Goal: Information Seeking & Learning: Check status

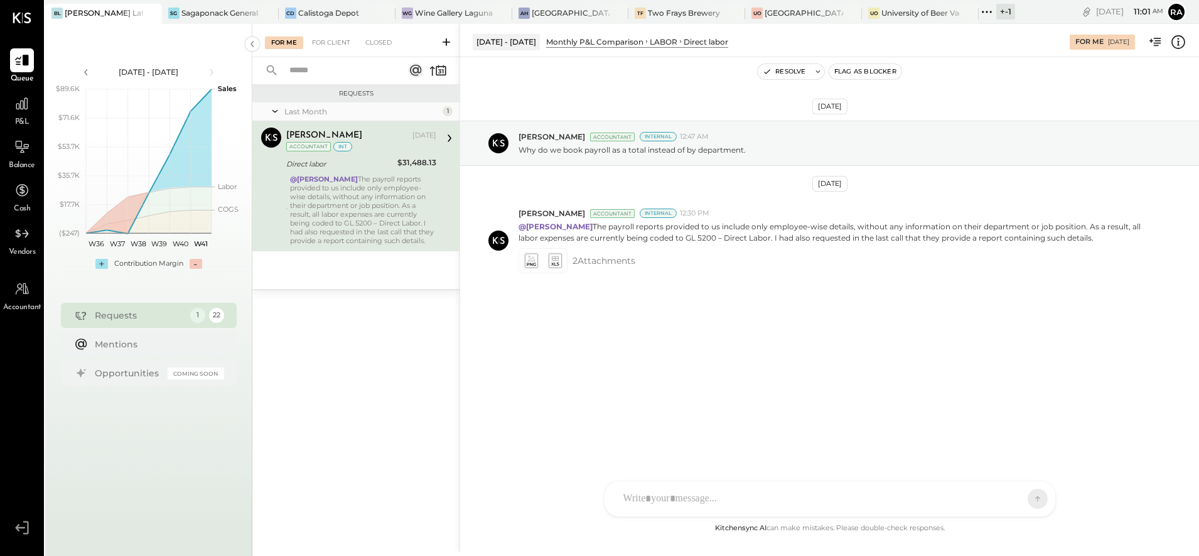
click at [141, 15] on div at bounding box center [140, 13] width 44 height 18
click at [344, 41] on div "For Client" at bounding box center [331, 42] width 51 height 13
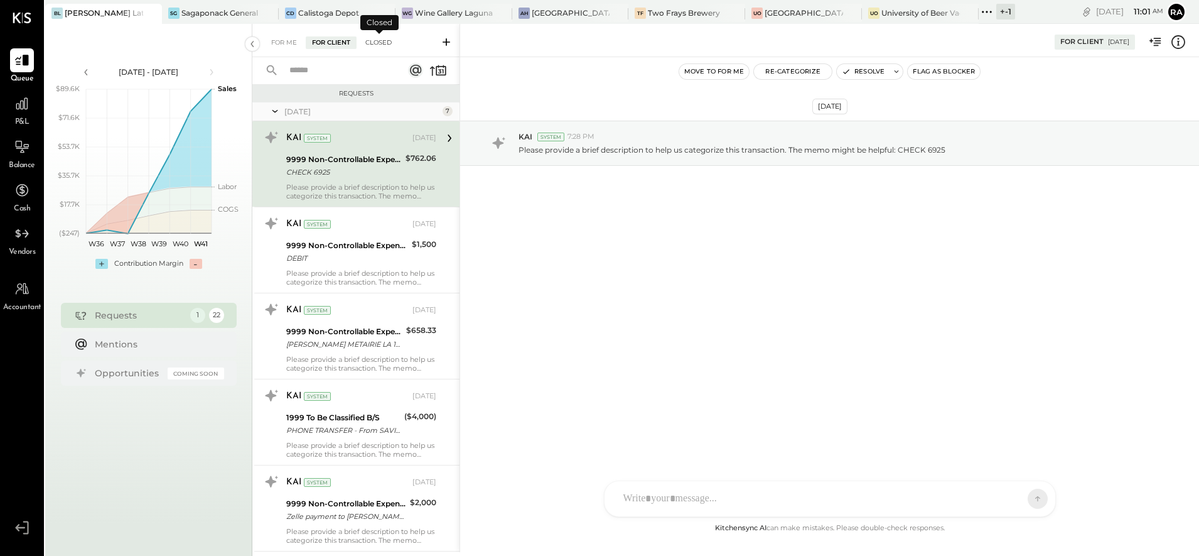
click at [376, 43] on div "Closed" at bounding box center [378, 42] width 39 height 13
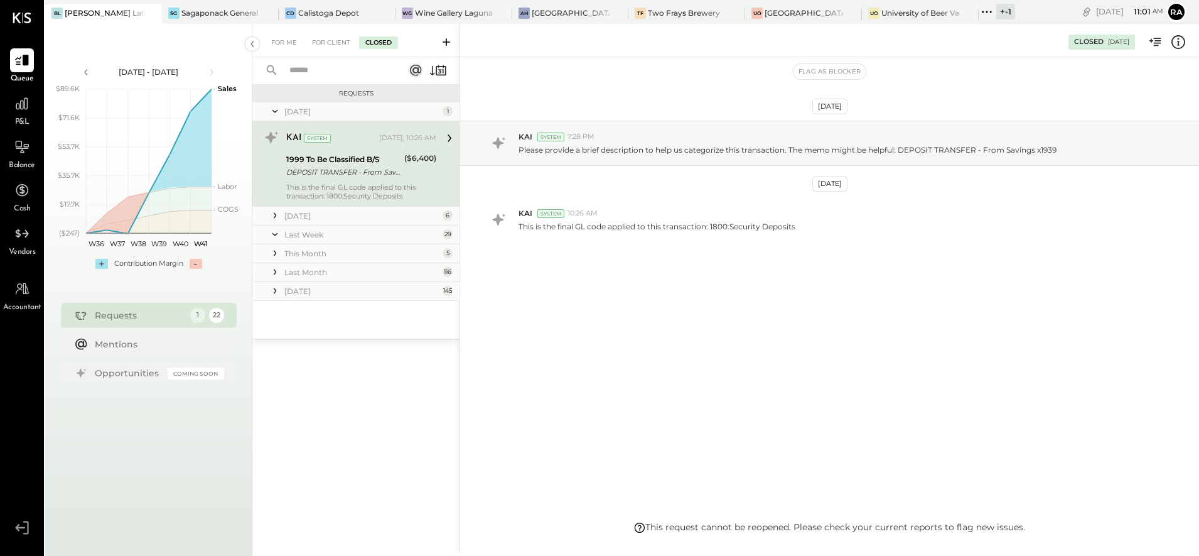
click at [318, 217] on div "[DATE]" at bounding box center [361, 215] width 155 height 11
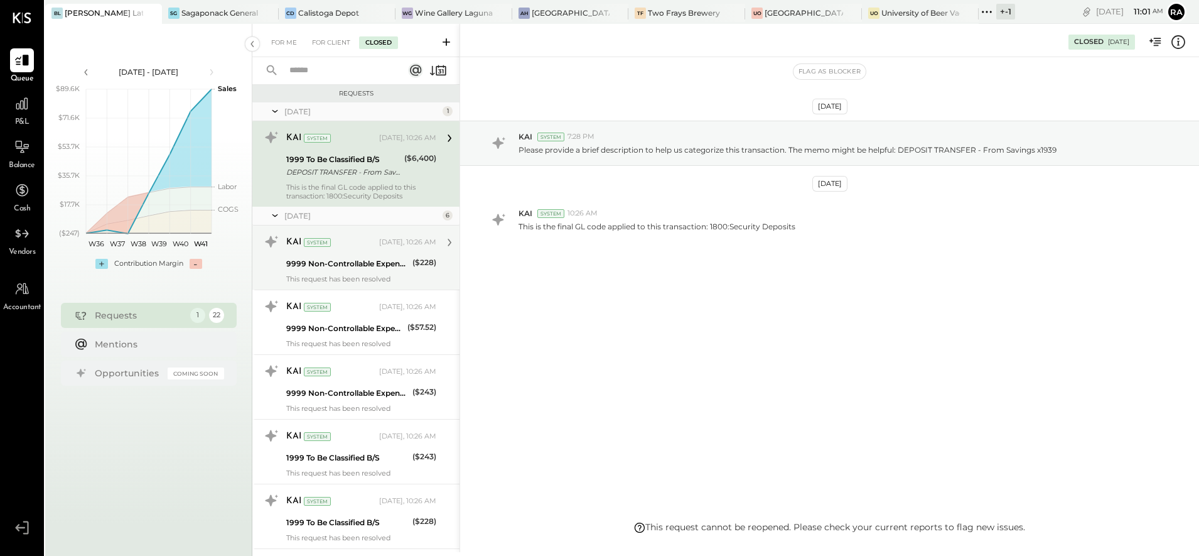
click at [337, 260] on div "9999 Non-Controllable Expenses:Other Income and Expenses:To Be Classified" at bounding box center [347, 263] width 122 height 13
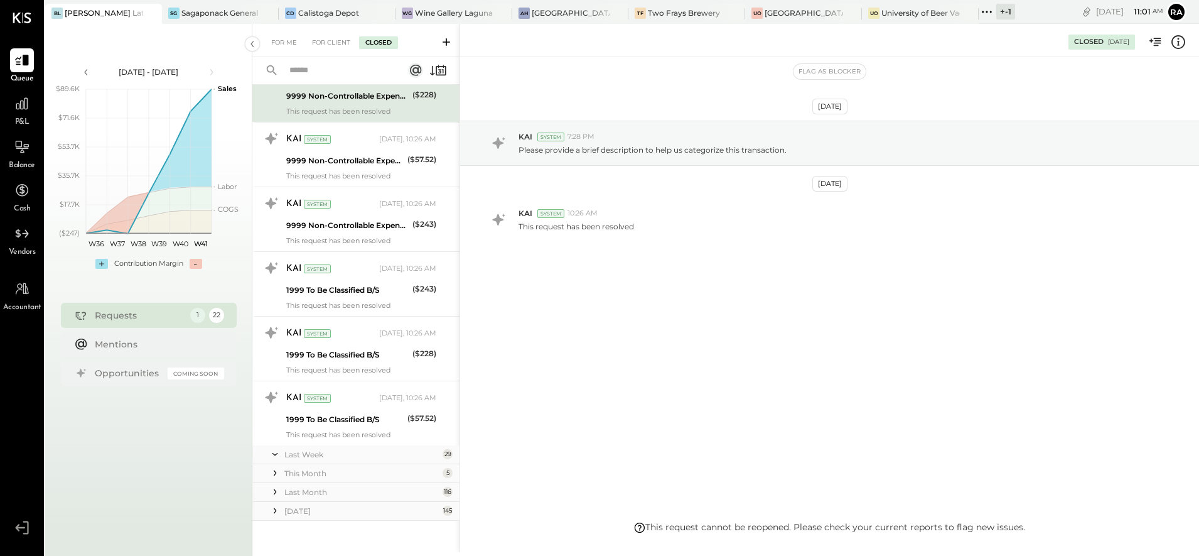
scroll to position [171, 0]
click at [305, 450] on div "Last Week" at bounding box center [361, 451] width 155 height 11
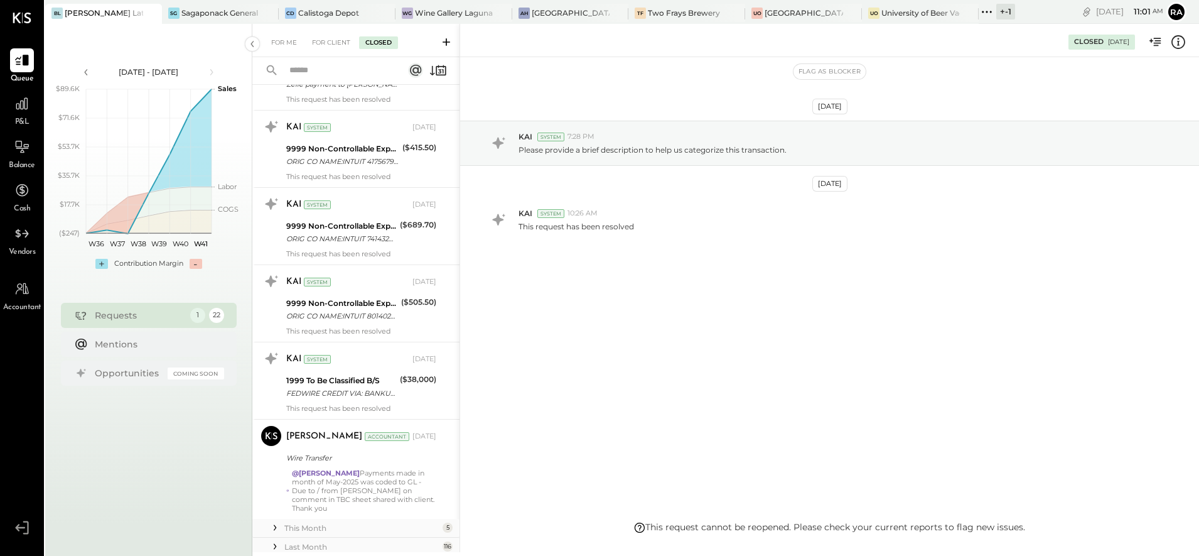
scroll to position [2418, 0]
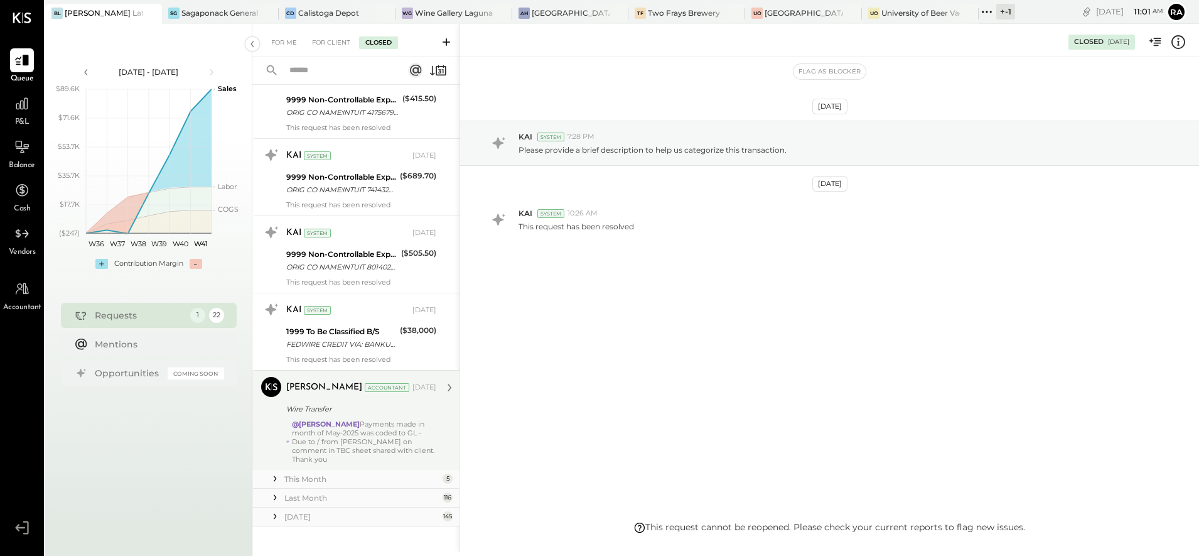
click at [364, 420] on div "@[PERSON_NAME] Payments made in month of May-2025 was coded to GL - Due to / fr…" at bounding box center [364, 442] width 144 height 44
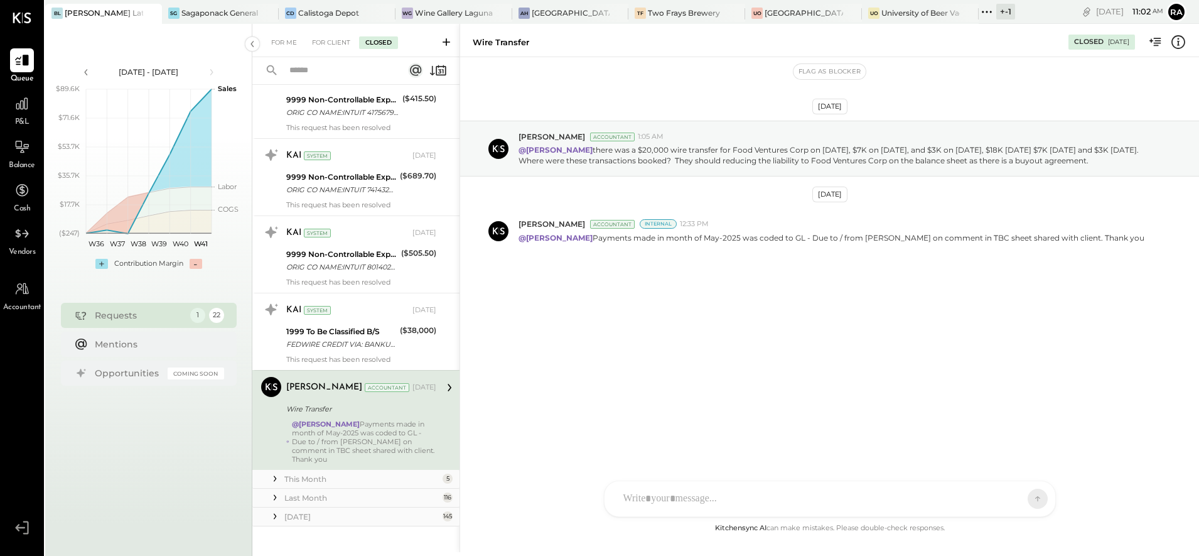
click at [281, 491] on icon at bounding box center [275, 497] width 13 height 13
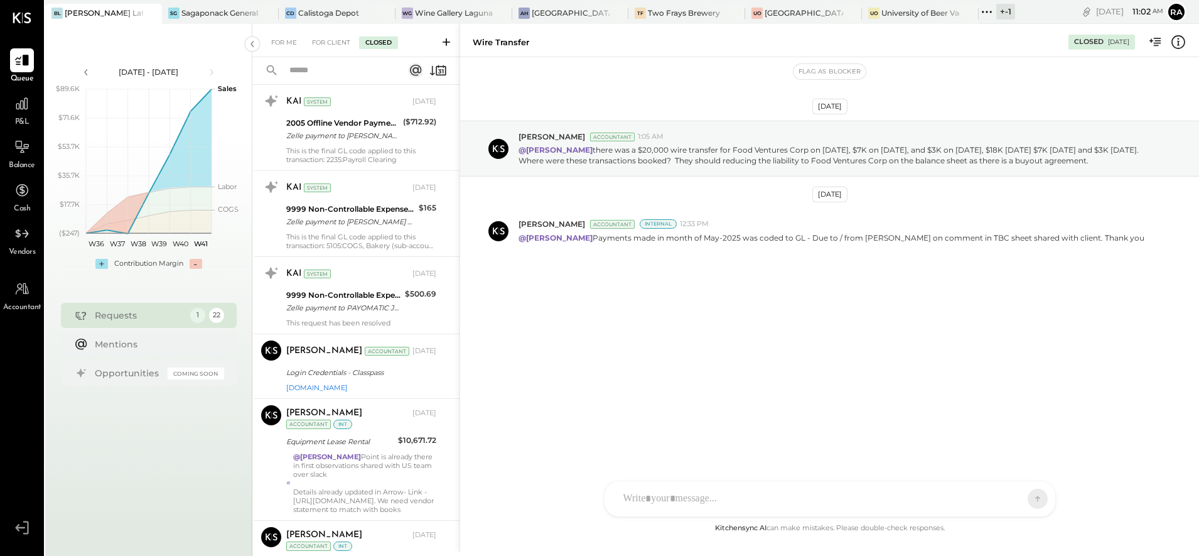
scroll to position [3909, 0]
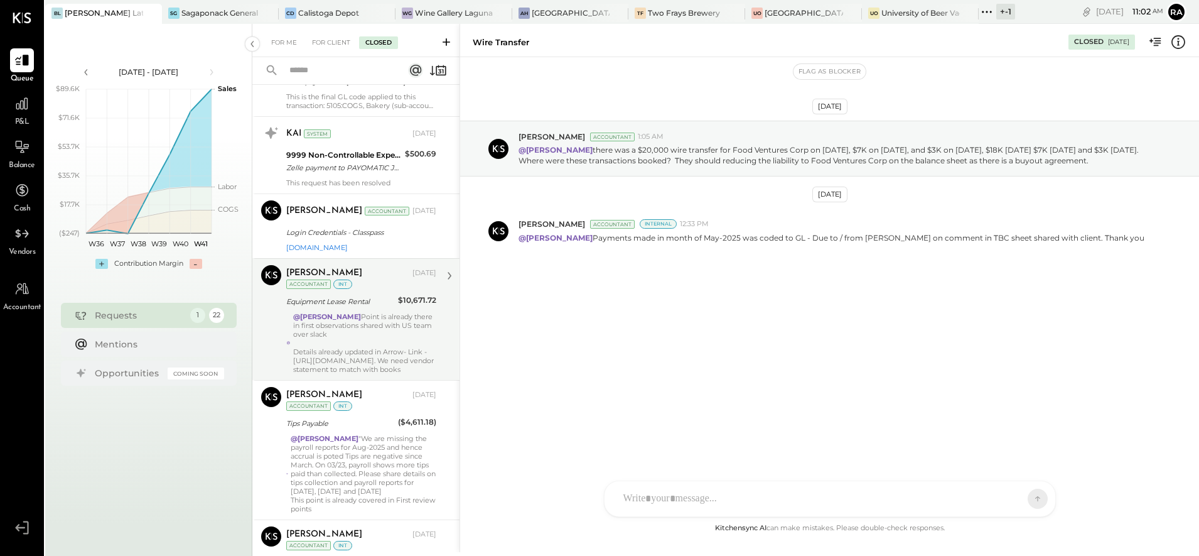
click at [364, 316] on div "@[PERSON_NAME][GEOGRAPHIC_DATA] is already there in first observations shared w…" at bounding box center [364, 343] width 143 height 62
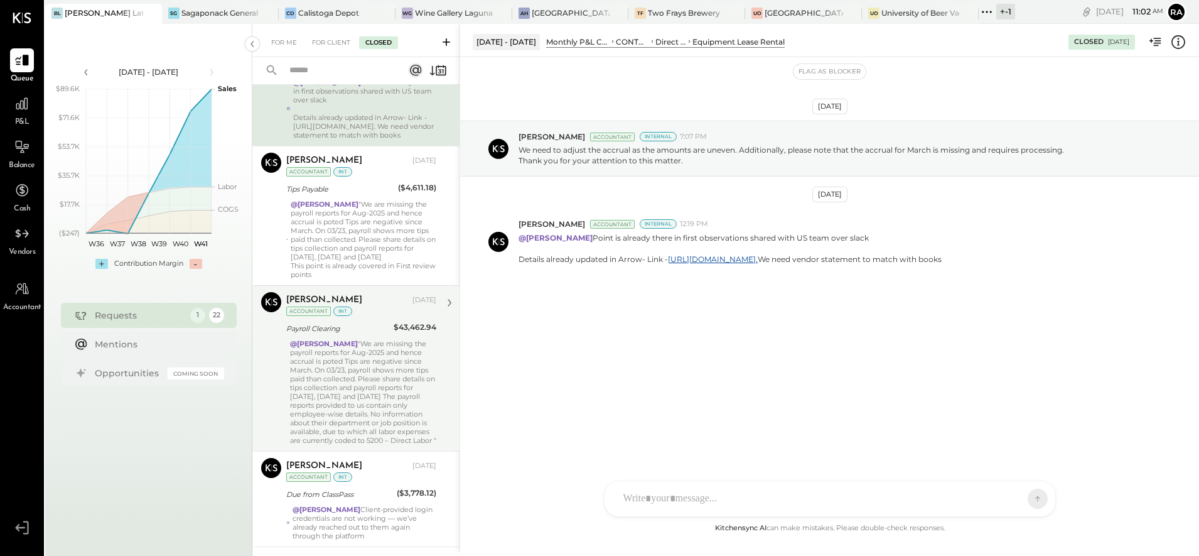
scroll to position [4145, 0]
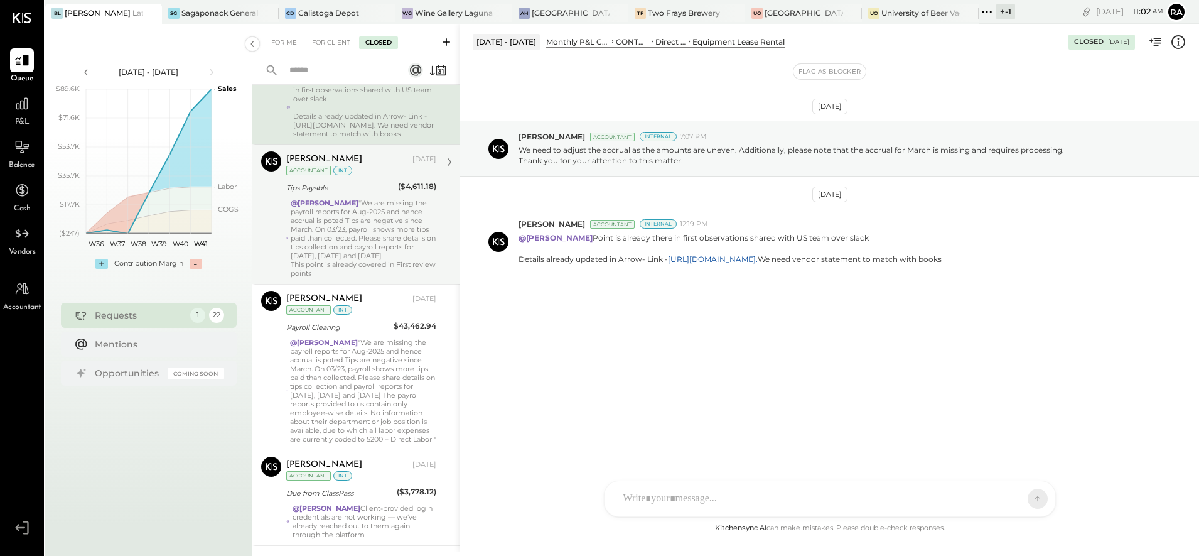
click at [373, 239] on div "@[PERSON_NAME] "We are missing the payroll reports for Aug-2025 and hence accru…" at bounding box center [364, 237] width 146 height 79
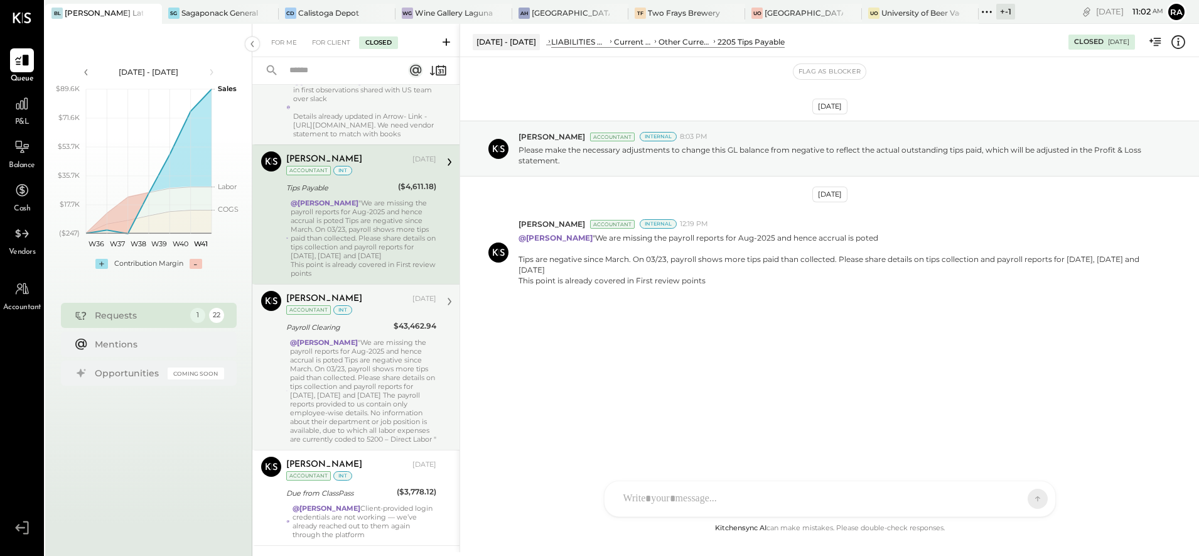
click at [349, 352] on div "@[PERSON_NAME] "We are missing the payroll reports for Aug-2025 and hence accru…" at bounding box center [363, 391] width 146 height 106
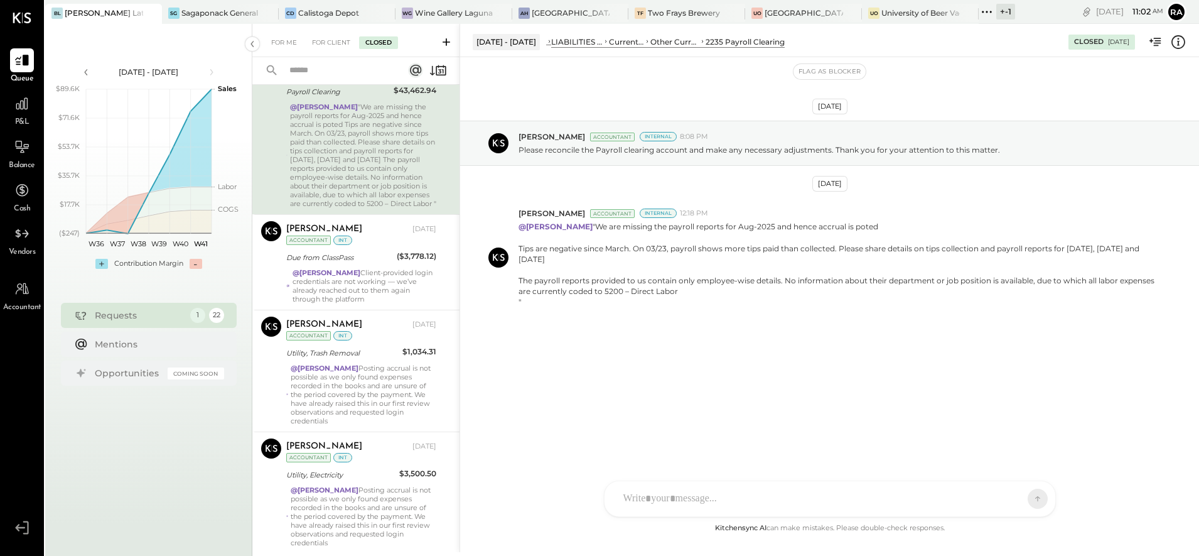
scroll to position [4537, 0]
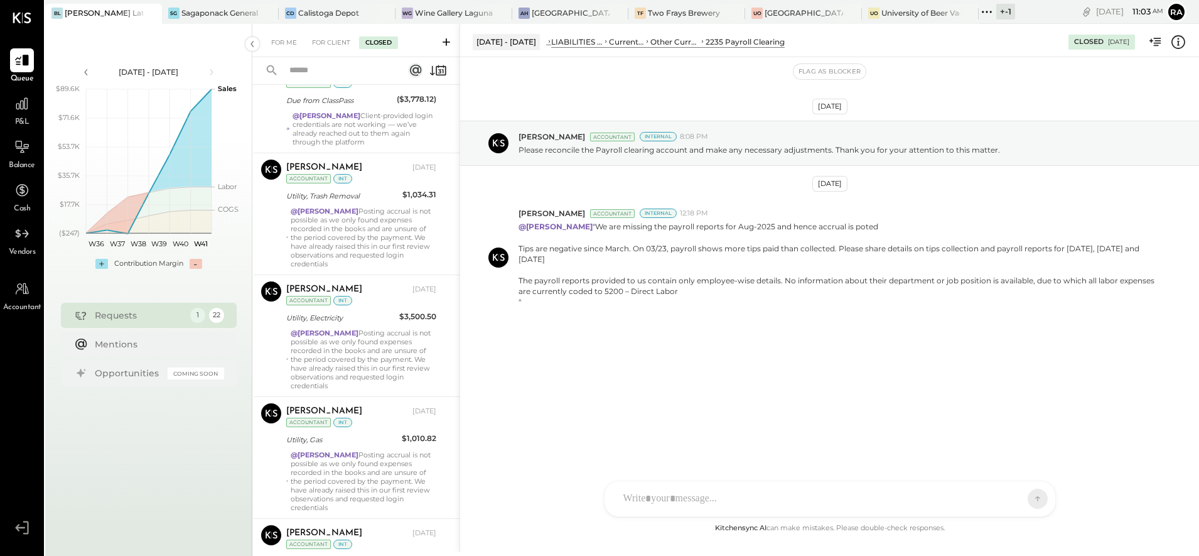
click at [349, 352] on div "@[PERSON_NAME][DEMOGRAPHIC_DATA] Posting accrual is not possible as we only fou…" at bounding box center [364, 359] width 146 height 62
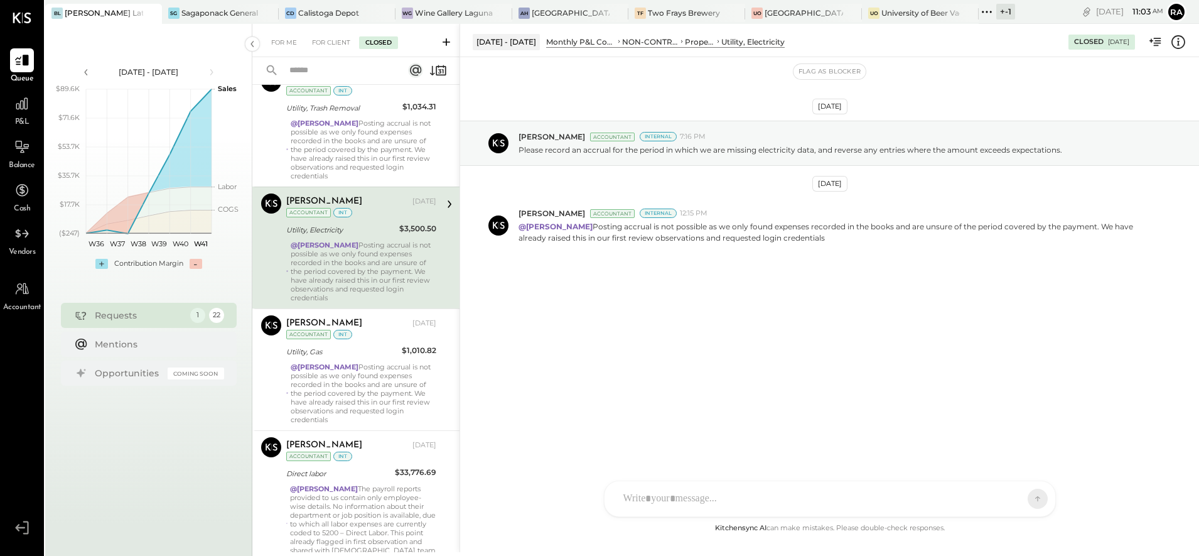
scroll to position [4694, 0]
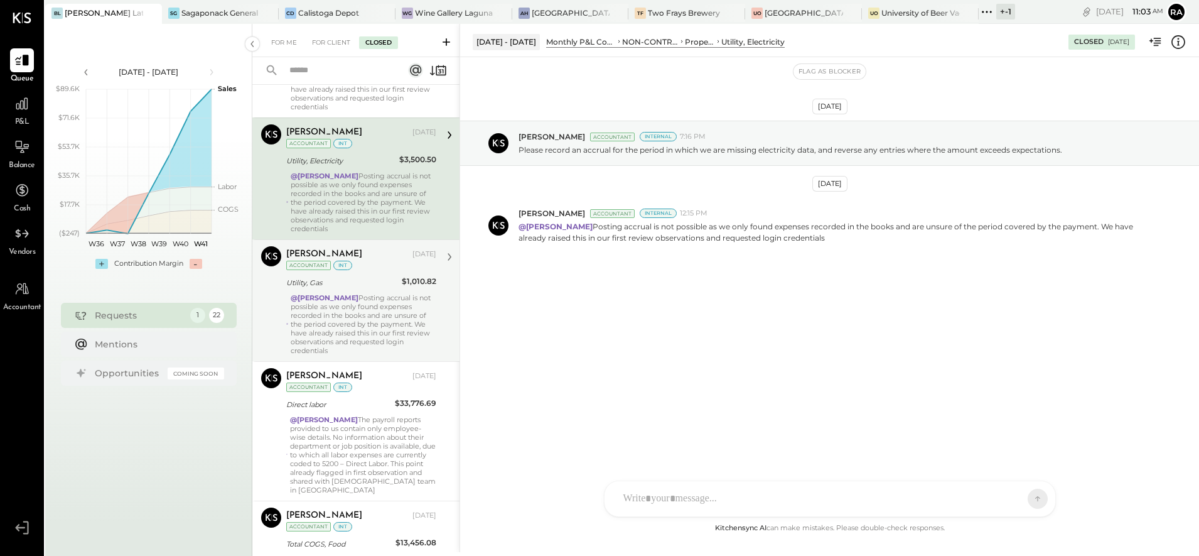
click at [349, 323] on div "@[PERSON_NAME][DEMOGRAPHIC_DATA] Posting accrual is not possible as we only fou…" at bounding box center [364, 324] width 146 height 62
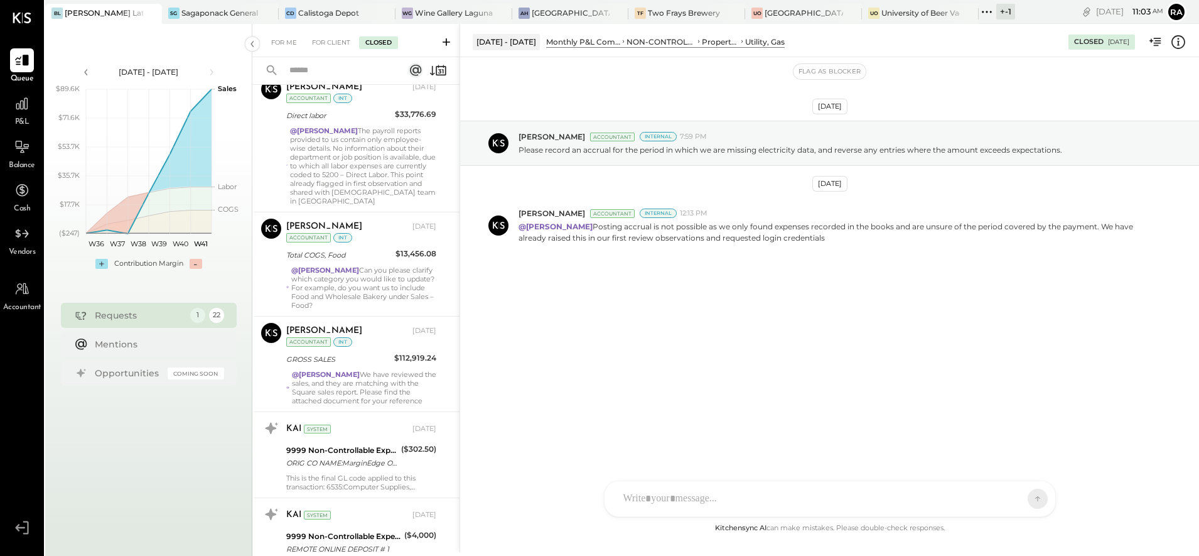
scroll to position [5008, 0]
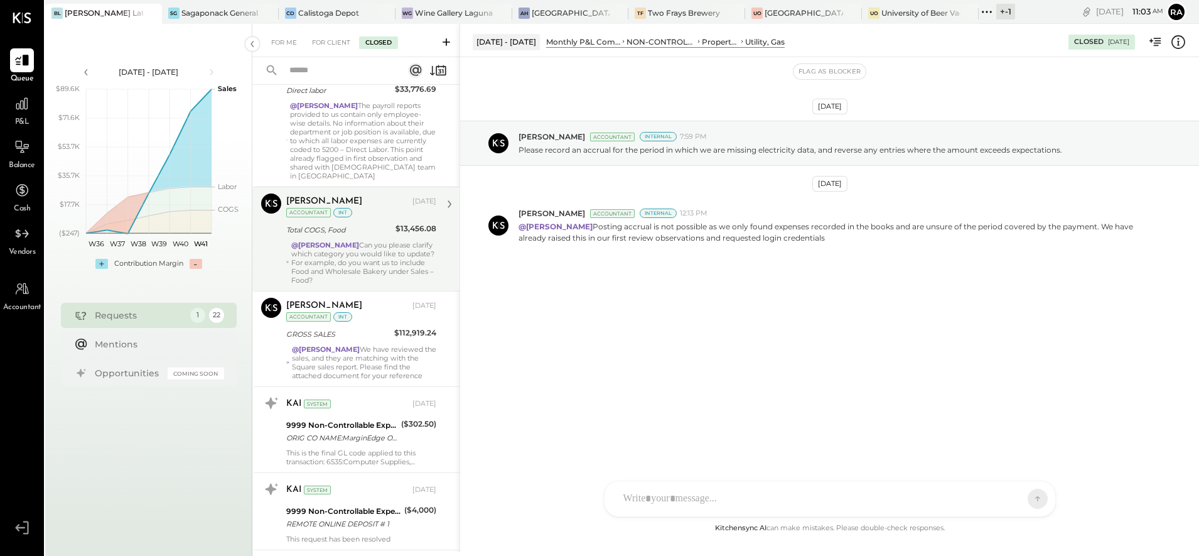
click at [354, 251] on div "@[PERSON_NAME] Can you please clarify which category you would like to update? …" at bounding box center [363, 263] width 145 height 44
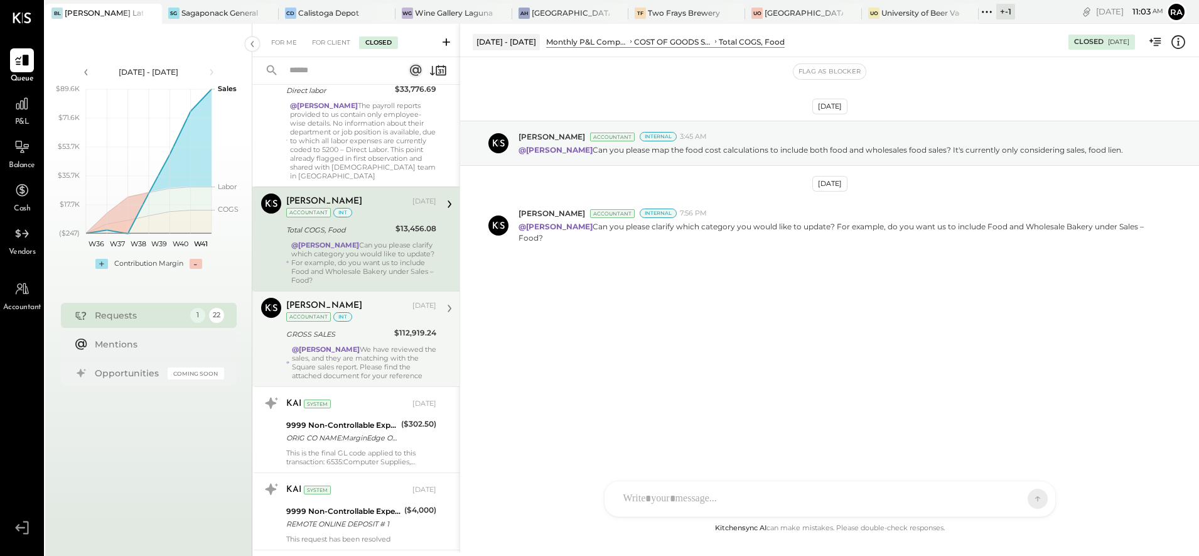
click at [342, 333] on div "[PERSON_NAME] [DATE] Accountant int GROSS SALES $112,919.24 @[PERSON_NAME] We h…" at bounding box center [361, 339] width 150 height 82
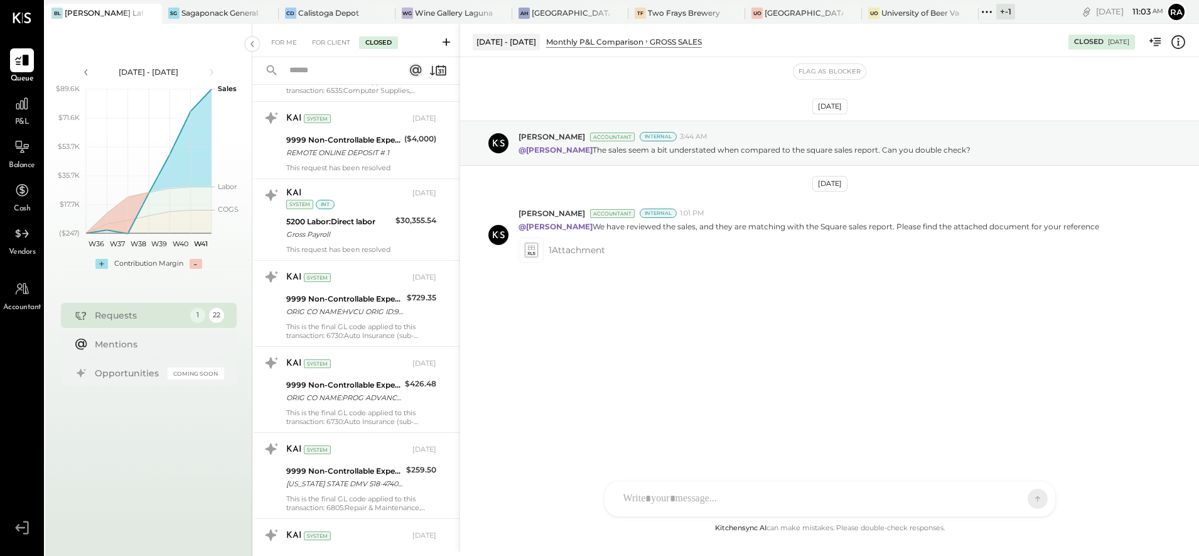
scroll to position [5401, 0]
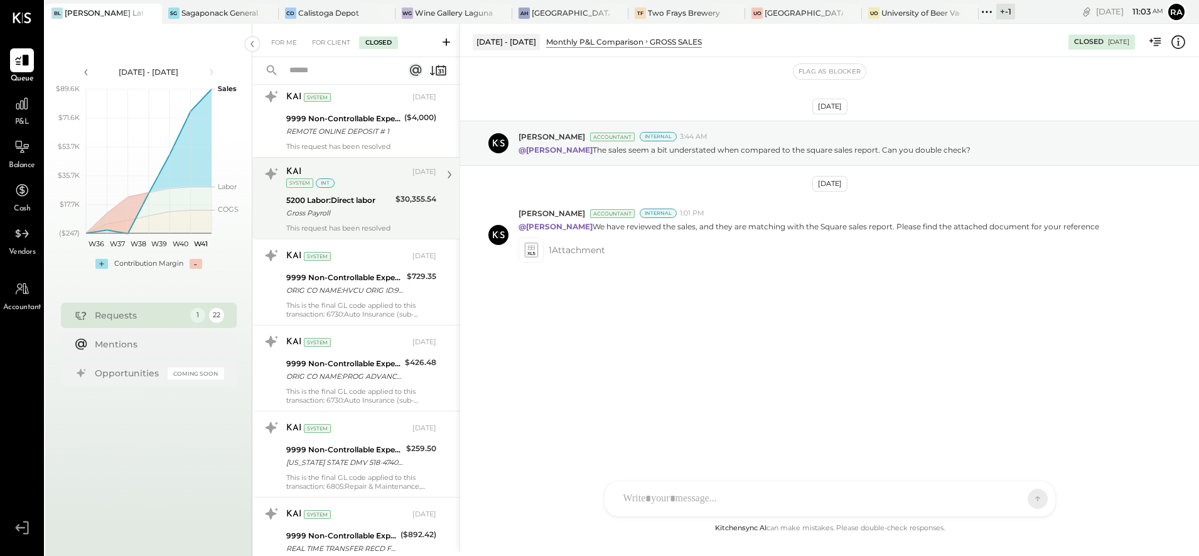
click at [346, 209] on div "Gross Payroll" at bounding box center [339, 213] width 106 height 13
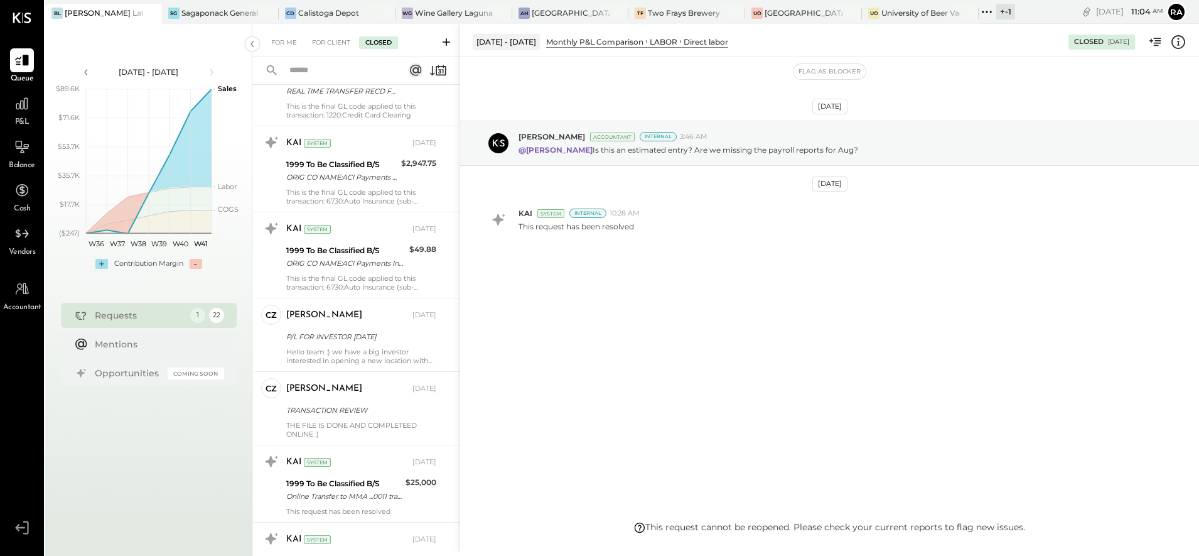
scroll to position [5872, 0]
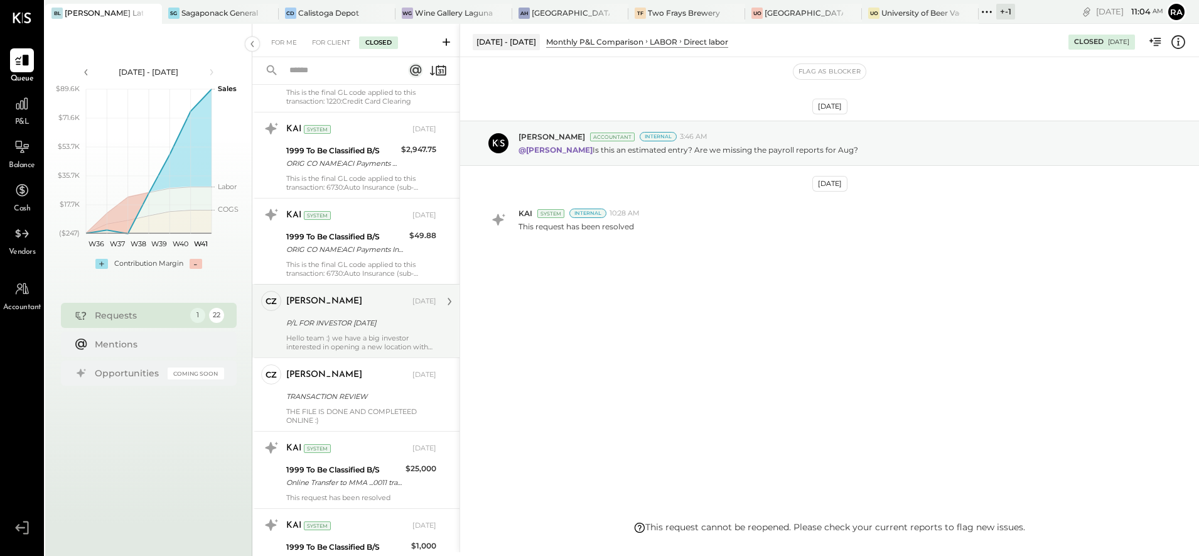
click at [342, 333] on div "Hello team :) we have a big investor interested in opening a new location with …" at bounding box center [361, 342] width 150 height 18
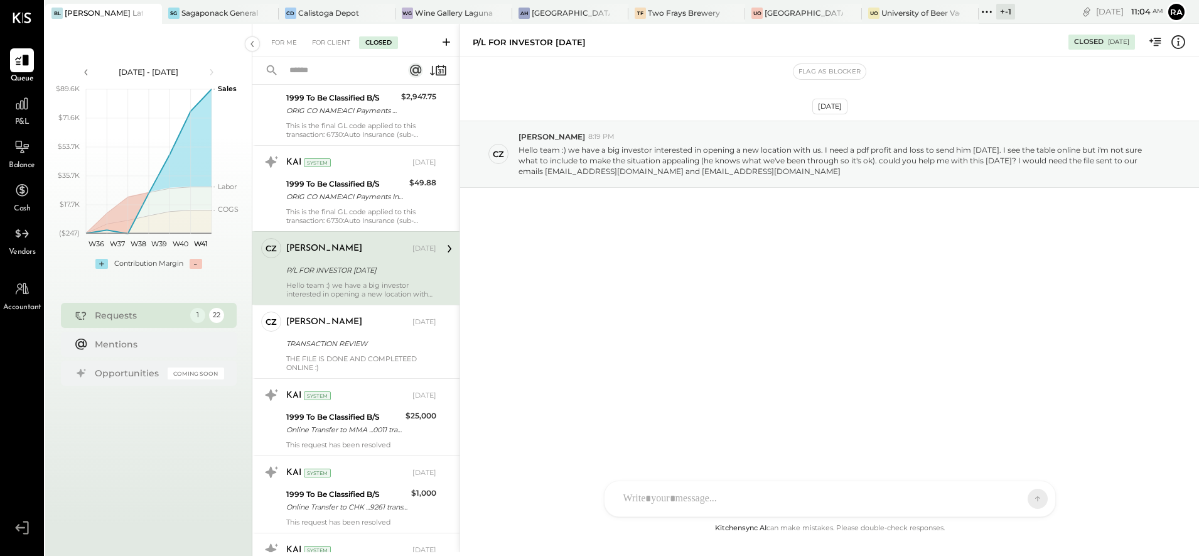
scroll to position [5950, 0]
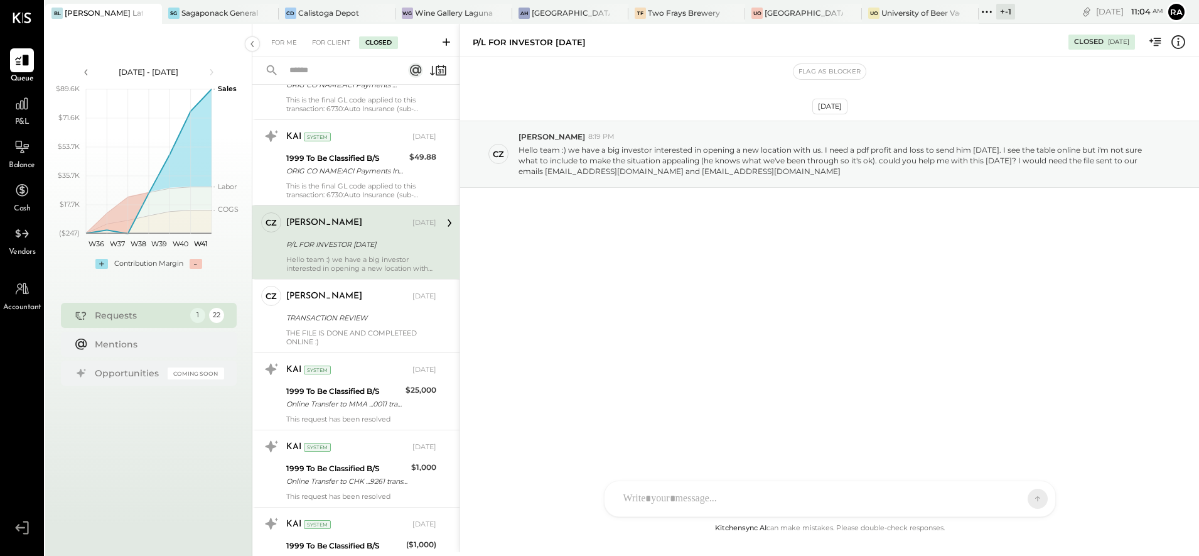
click at [342, 328] on div "THE FILE IS DONE AND COMPLETEED ONLINE :)" at bounding box center [361, 337] width 150 height 18
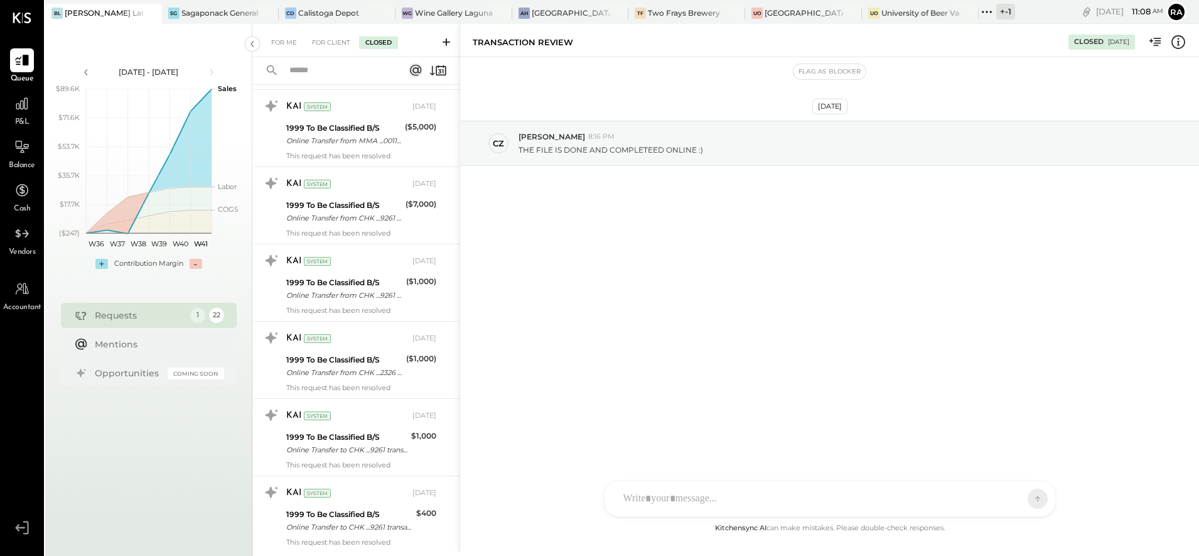
scroll to position [7442, 0]
